Goal: Task Accomplishment & Management: Use online tool/utility

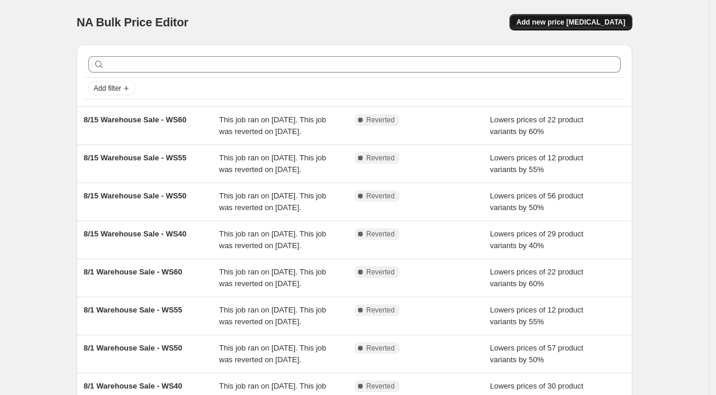
click at [563, 17] on button "Add new price change job" at bounding box center [570, 22] width 123 height 16
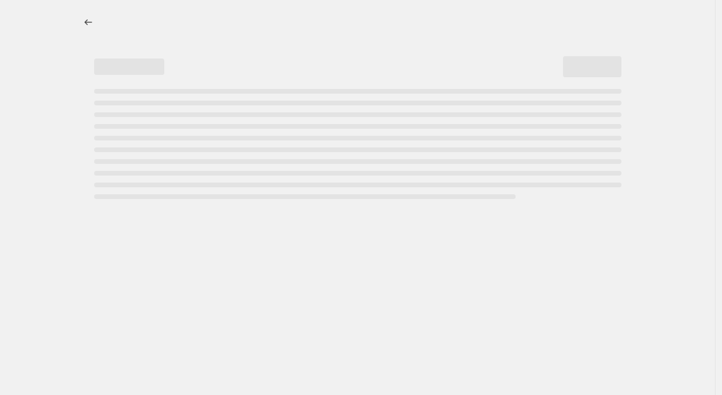
select select "percentage"
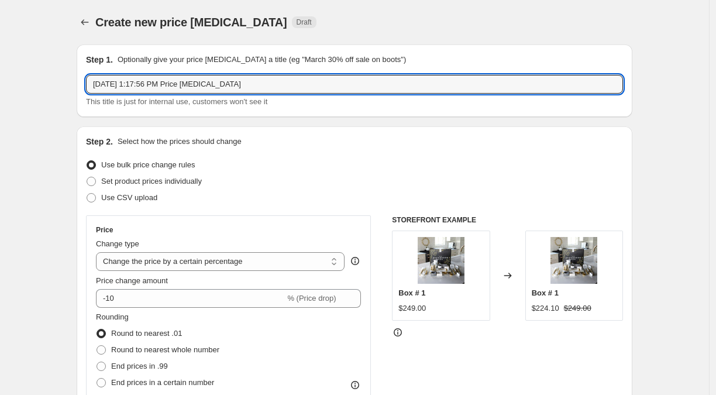
click at [238, 92] on input "Aug 23, 2025, 1:17:56 PM Price change job" at bounding box center [354, 84] width 537 height 19
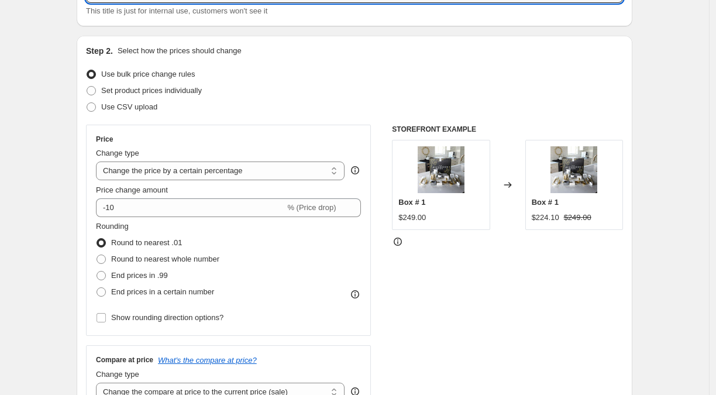
scroll to position [130, 0]
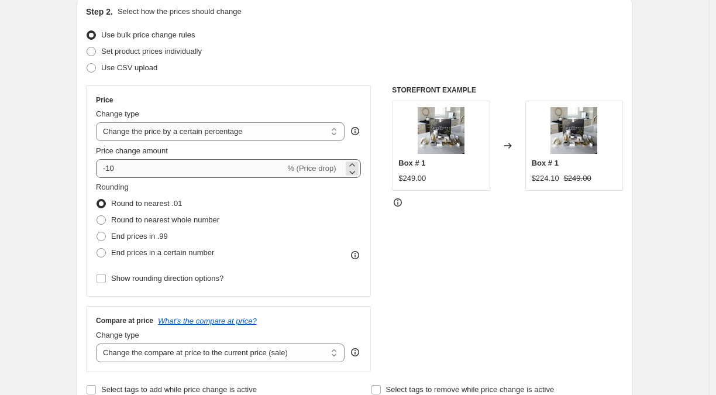
type input "Labor Day Drinkware"
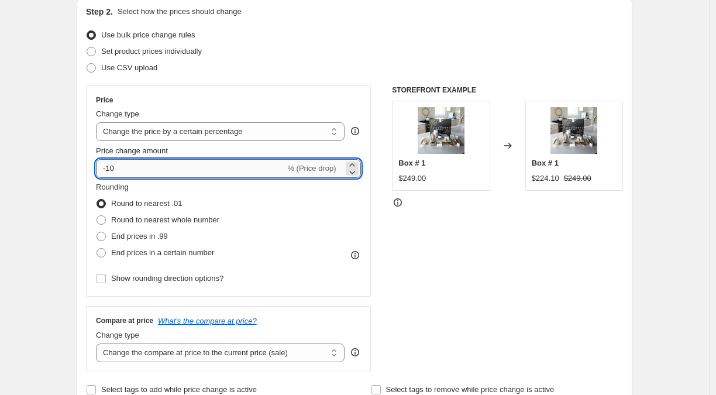
click at [191, 173] on input "-10" at bounding box center [190, 168] width 189 height 19
type input "-50"
click at [390, 268] on div "Price Change type Change the price to a certain amount Change the price by a ce…" at bounding box center [354, 228] width 537 height 287
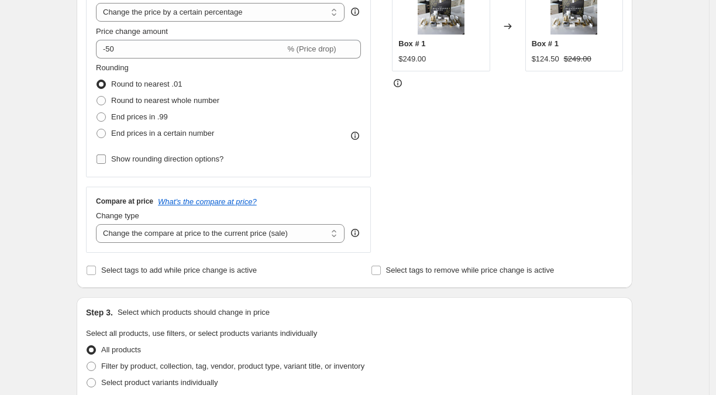
scroll to position [260, 0]
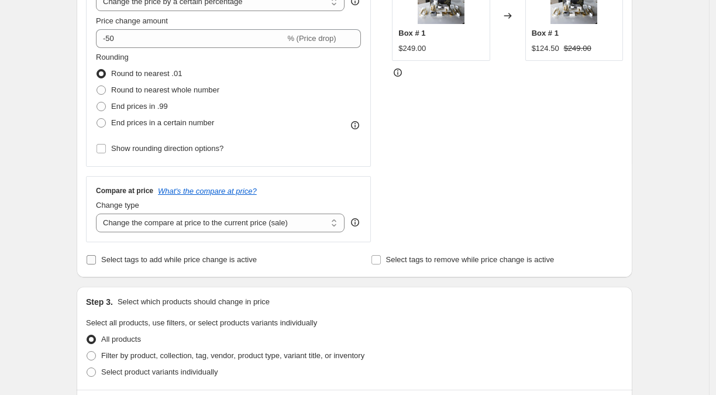
click at [139, 260] on span "Select tags to add while price change is active" at bounding box center [179, 259] width 156 height 9
click at [96, 260] on input "Select tags to add while price change is active" at bounding box center [91, 259] width 9 height 9
checkbox input "true"
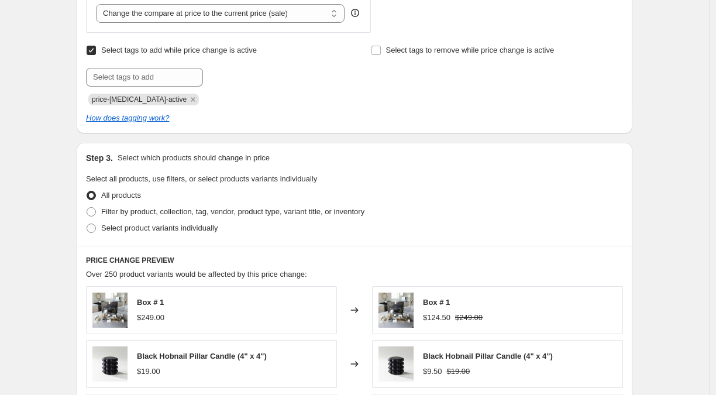
scroll to position [519, 0]
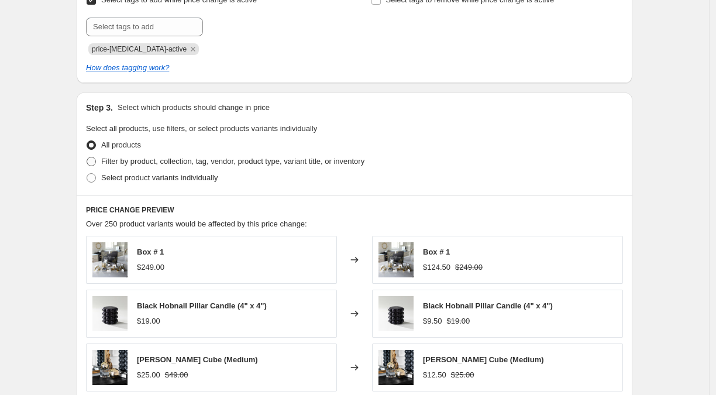
click at [172, 165] on span "Filter by product, collection, tag, vendor, product type, variant title, or inv…" at bounding box center [232, 161] width 263 height 9
click at [87, 157] on input "Filter by product, collection, tag, vendor, product type, variant title, or inv…" at bounding box center [87, 157] width 1 height 1
radio input "true"
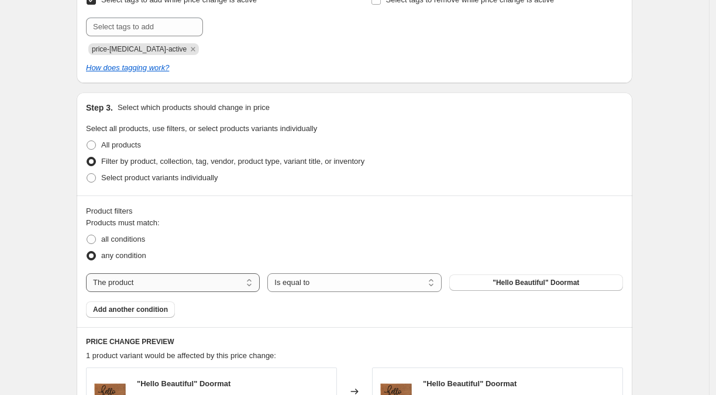
click at [239, 276] on select "The product The product's collection The product's tag The product's vendor The…" at bounding box center [173, 282] width 174 height 19
select select "collection"
click at [485, 283] on button "Bath & Vanity" at bounding box center [536, 282] width 174 height 16
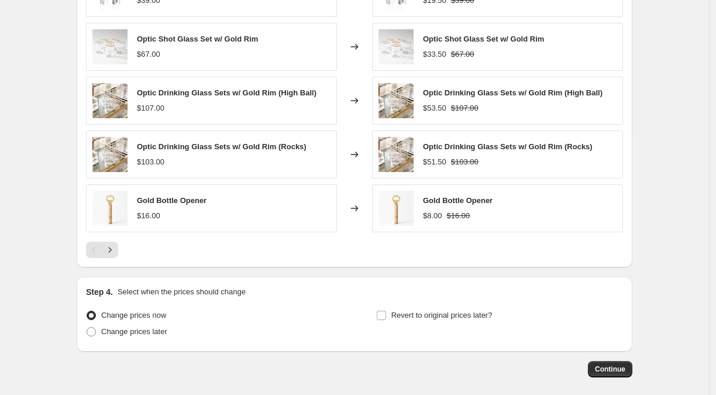
scroll to position [970, 0]
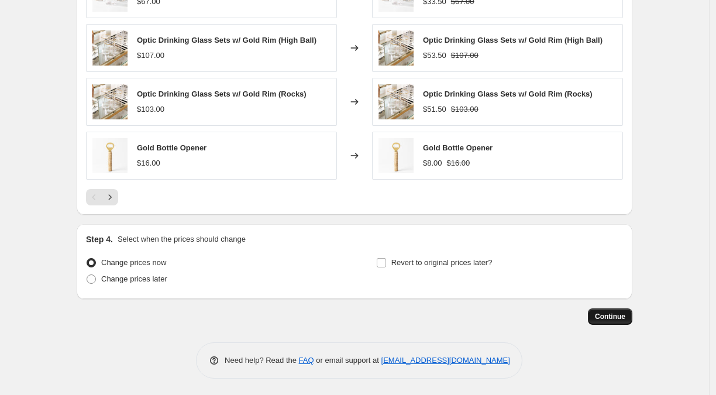
click at [608, 315] on span "Continue" at bounding box center [610, 316] width 30 height 9
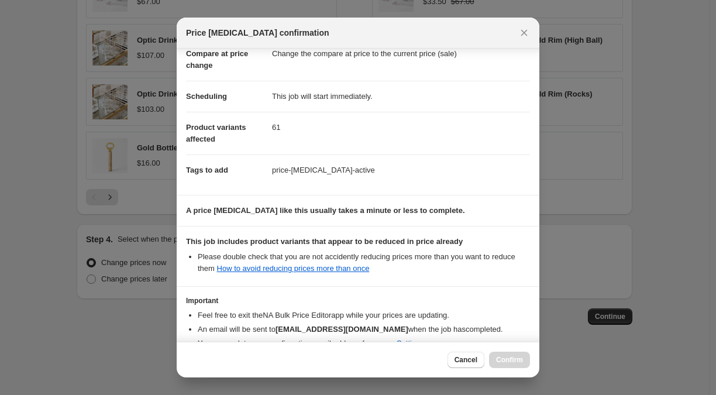
scroll to position [127, 0]
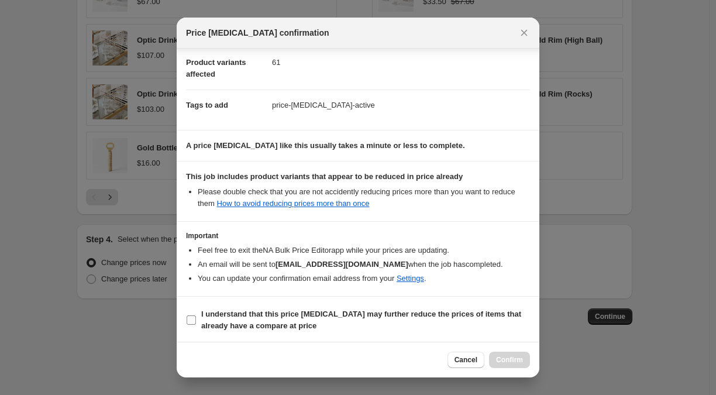
click at [291, 318] on b "I understand that this price change job may further reduce the prices of items …" at bounding box center [361, 319] width 320 height 20
click at [196, 318] on input "I understand that this price change job may further reduce the prices of items …" at bounding box center [191, 319] width 9 height 9
checkbox input "true"
click at [507, 360] on span "Confirm" at bounding box center [509, 359] width 27 height 9
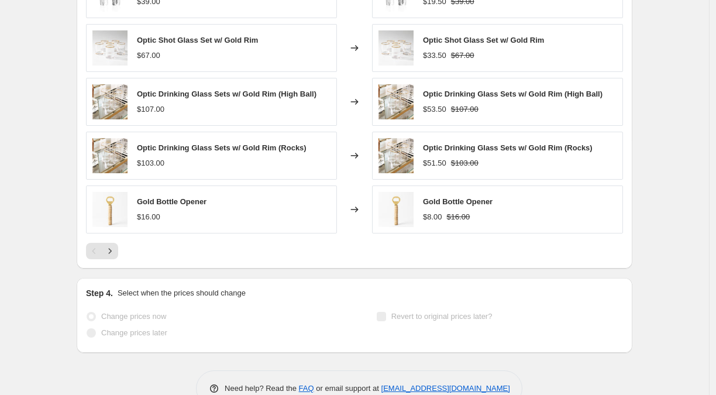
scroll to position [1001, 0]
select select "percentage"
select select "collection"
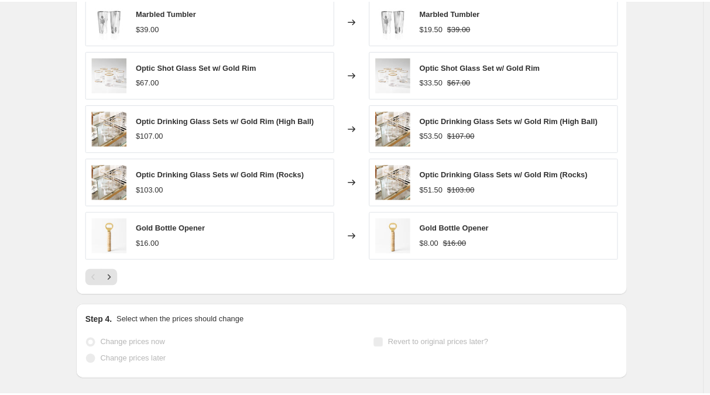
scroll to position [0, 0]
